Goal: Information Seeking & Learning: Learn about a topic

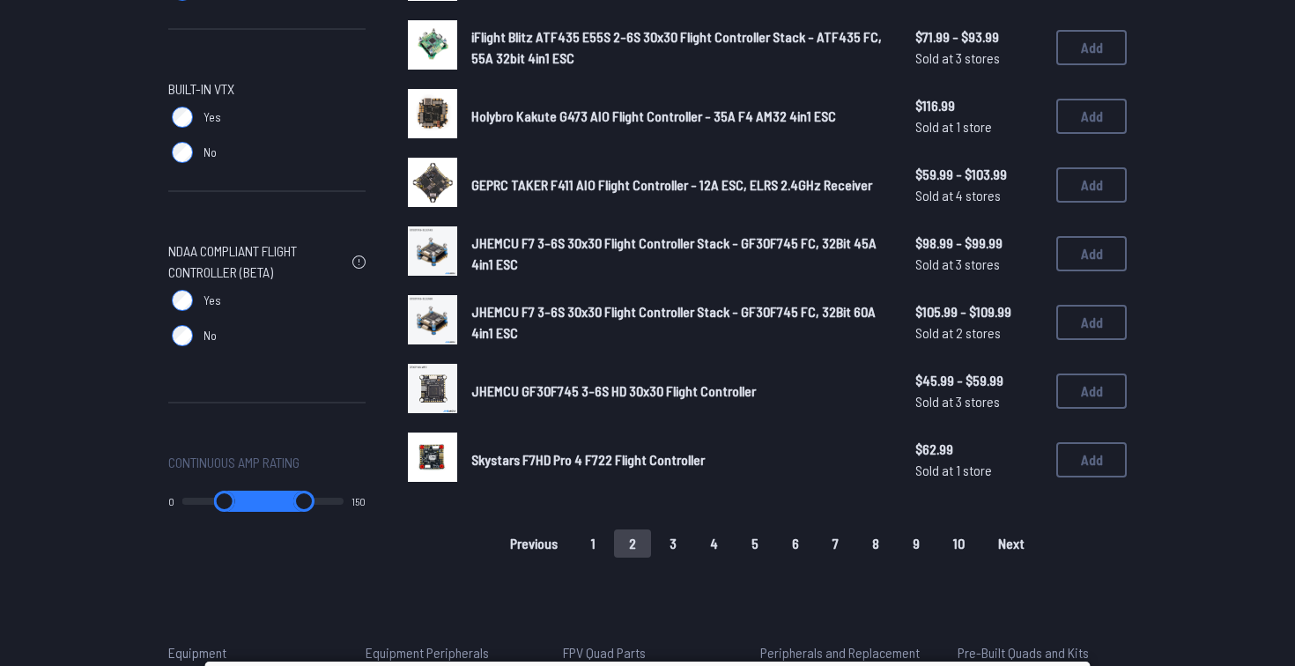
scroll to position [1102, 0]
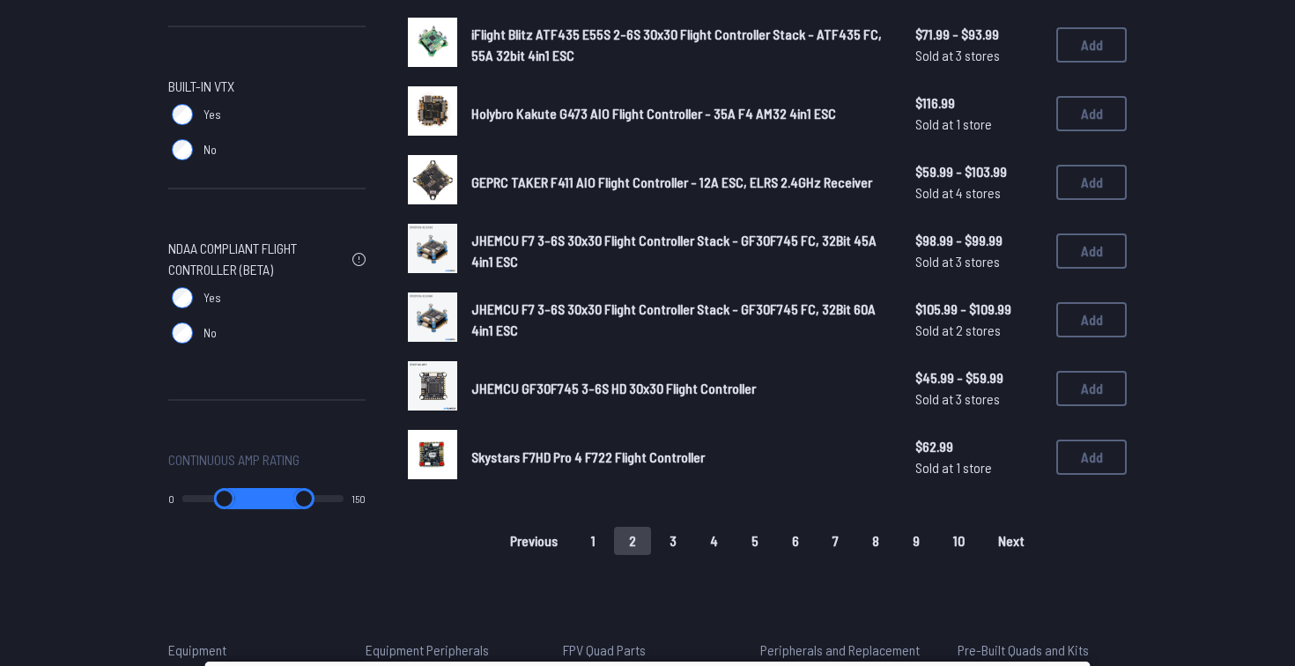
click at [673, 538] on button "3" at bounding box center [673, 541] width 37 height 28
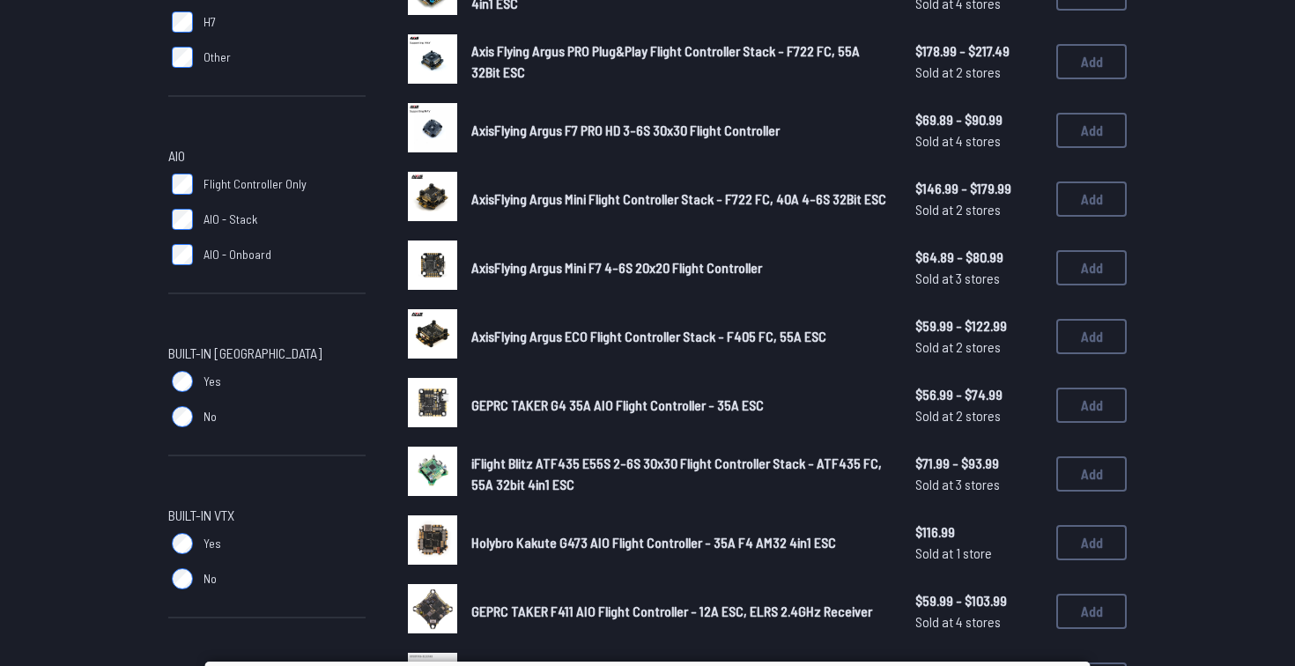
scroll to position [704, 0]
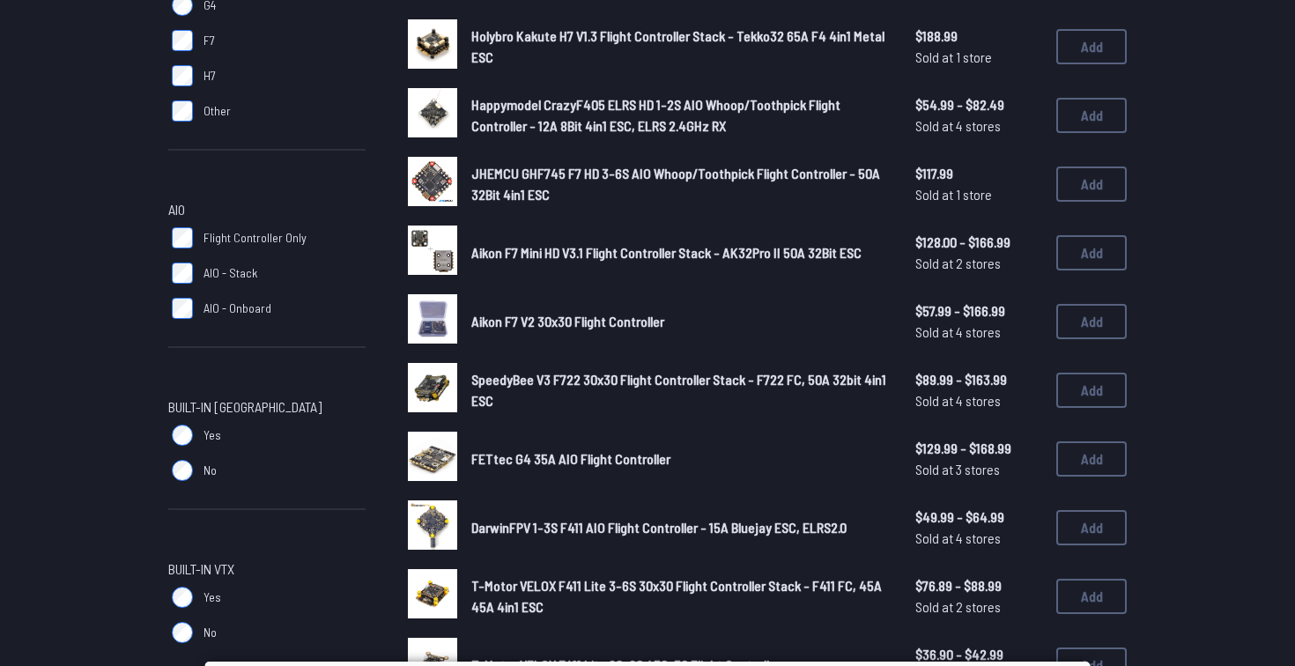
scroll to position [650, 0]
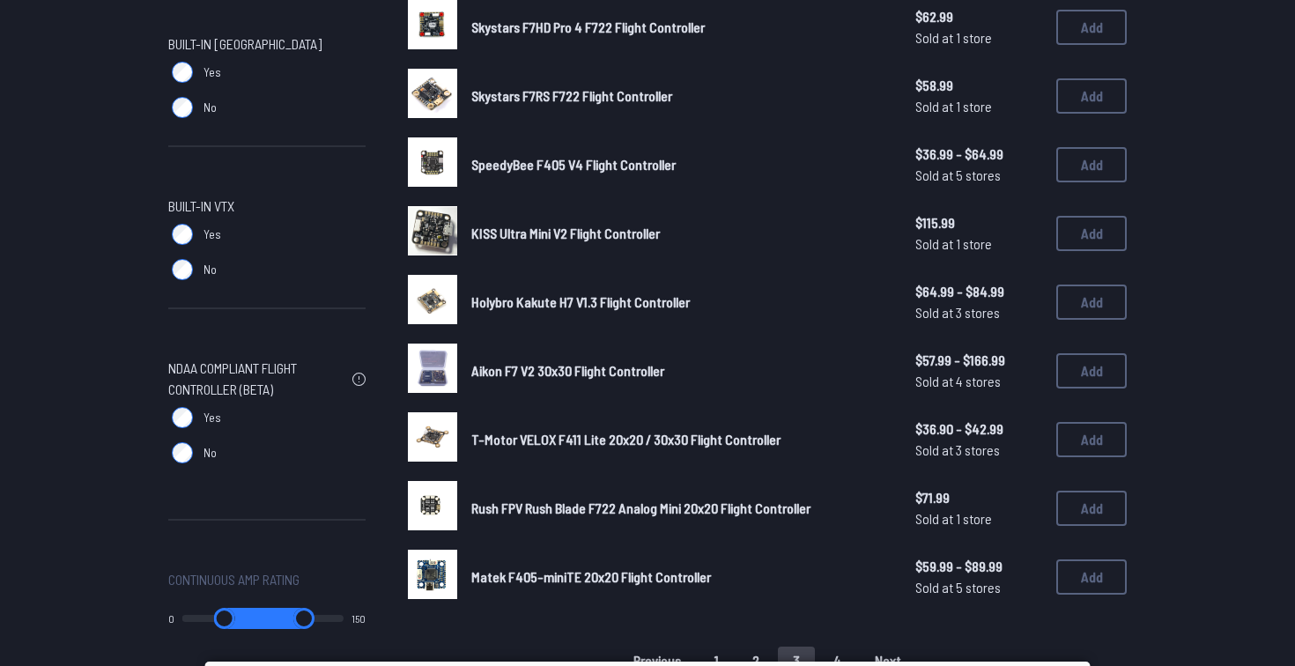
scroll to position [983, 0]
click at [613, 368] on span "Aikon F7 V2 30x30 Flight Controller" at bounding box center [567, 369] width 193 height 17
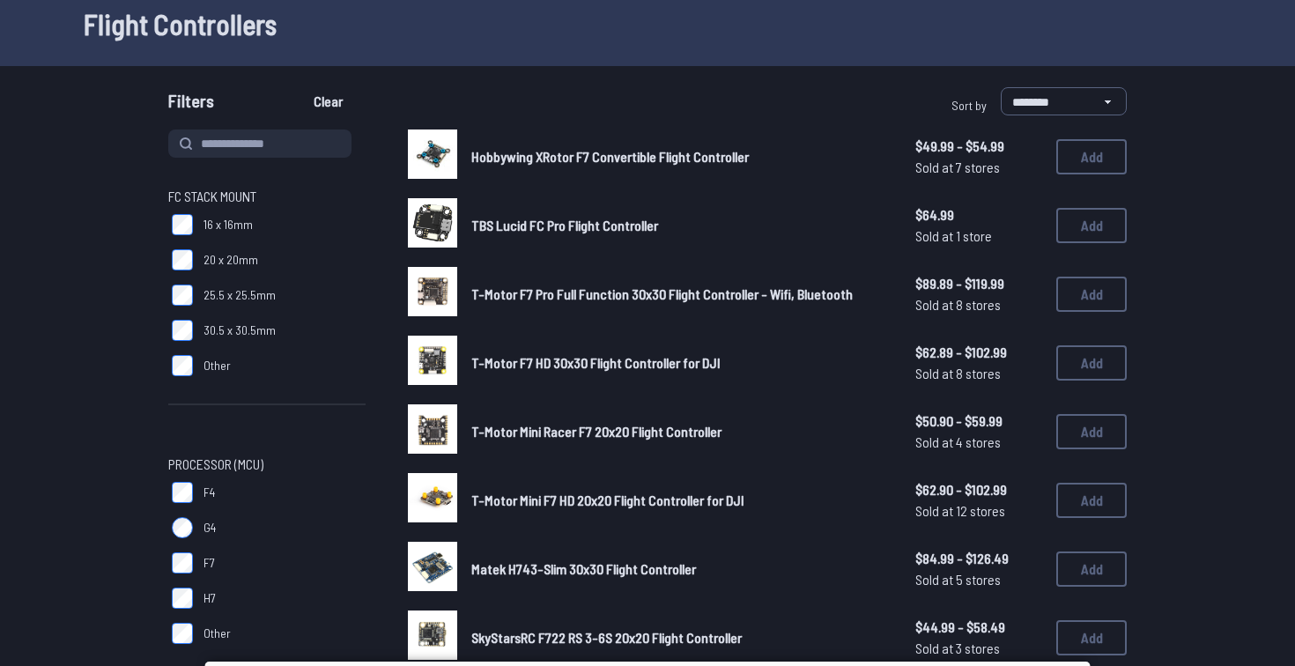
scroll to position [1, 0]
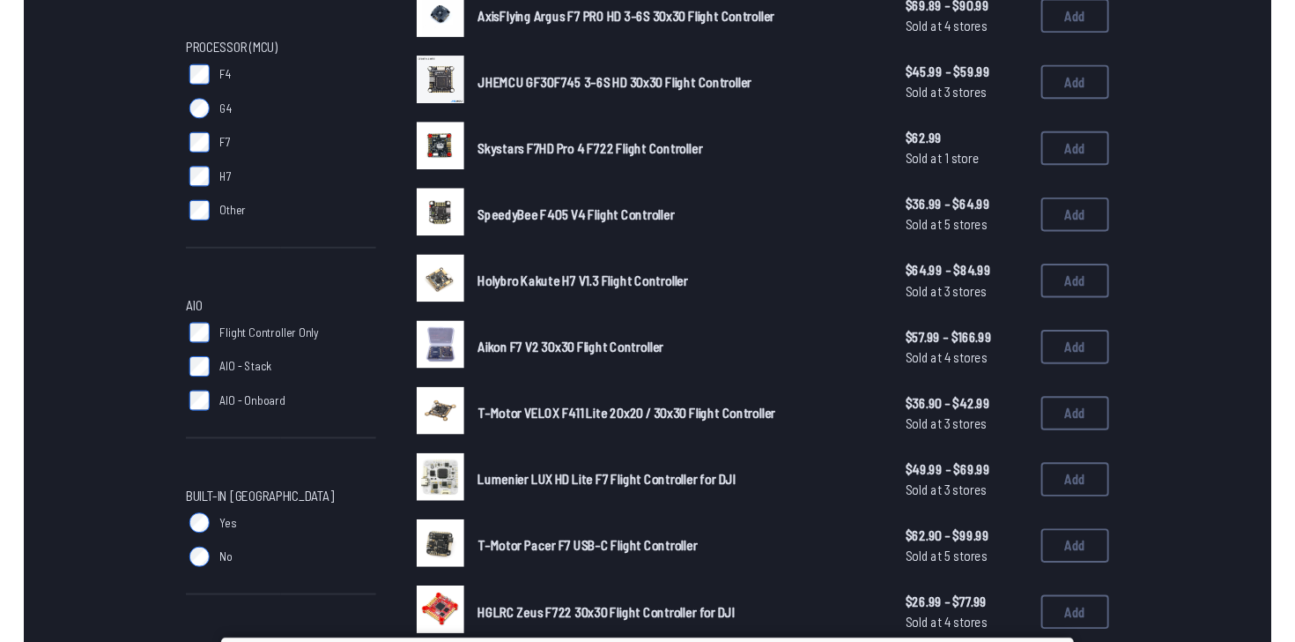
scroll to position [518, 0]
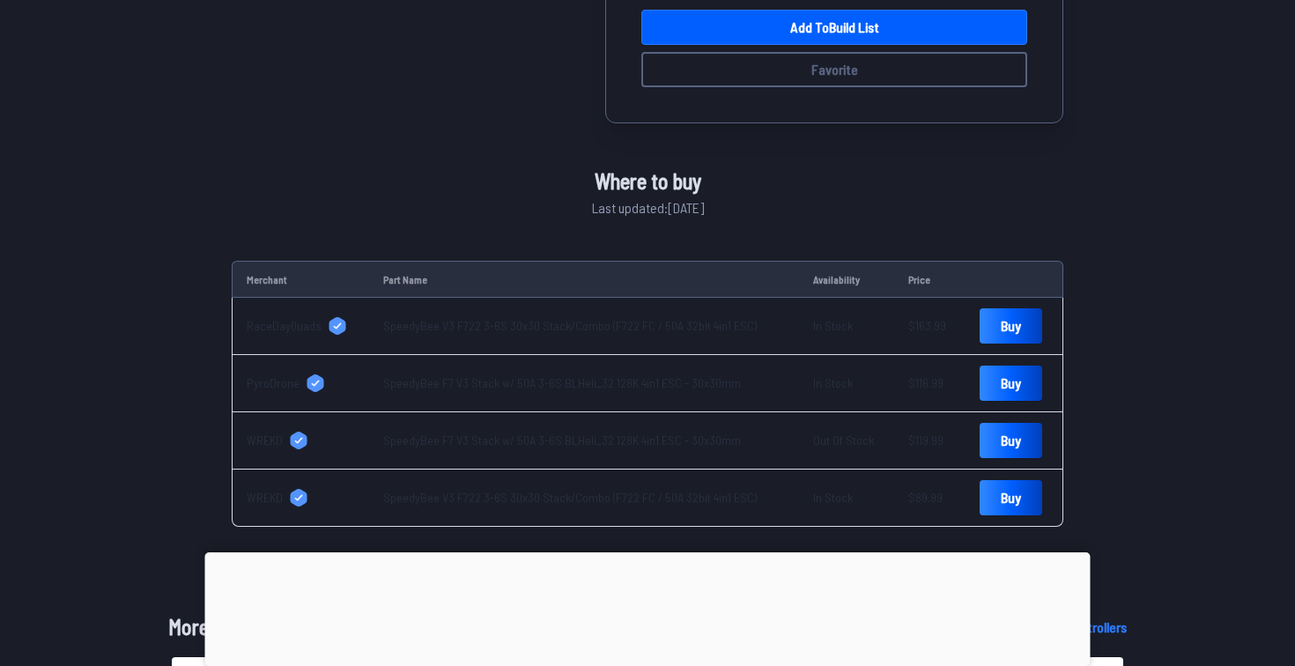
scroll to position [635, 0]
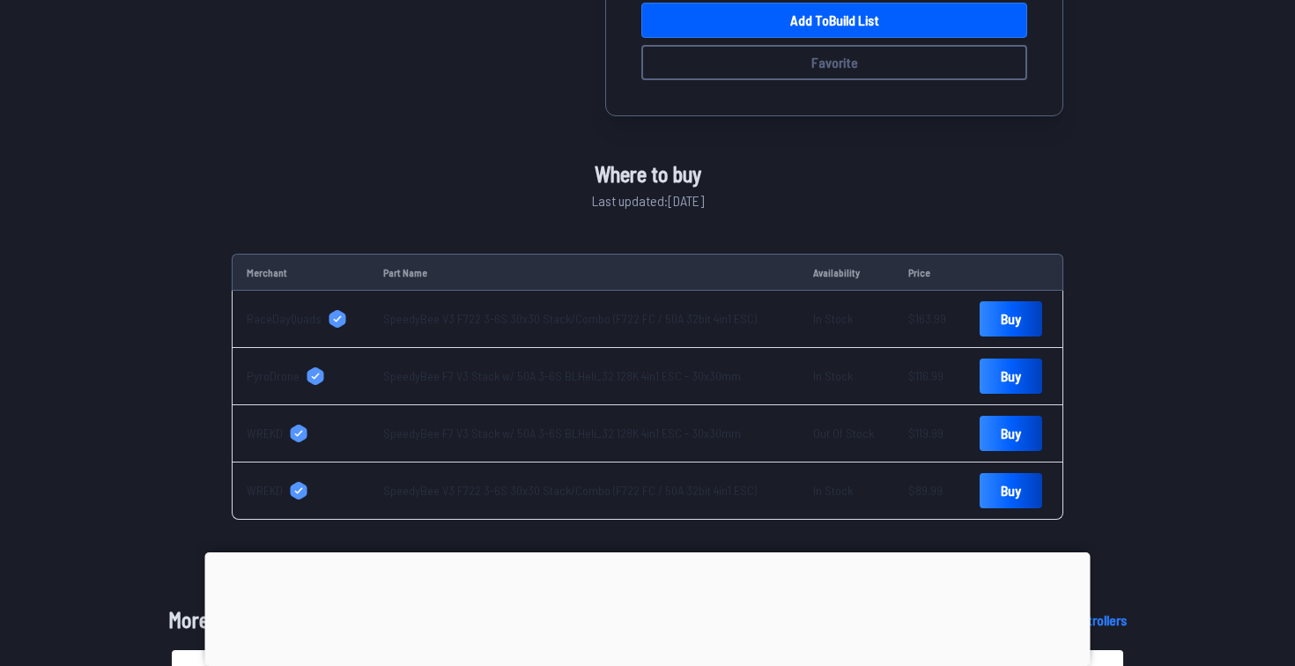
click at [641, 323] on link "SpeedyBee V3 F722 3-6S 30x30 Stack/Combo (F722 FC / 50A 32bit 4in1 ESC)" at bounding box center [570, 318] width 374 height 15
